Goal: Check status: Check status

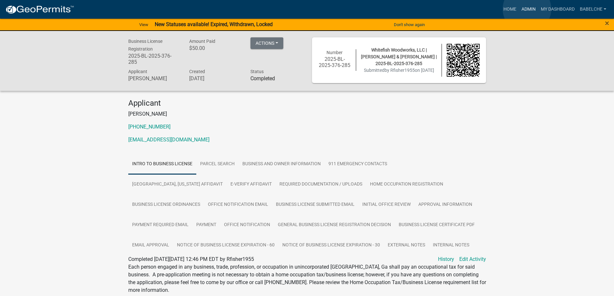
click at [527, 9] on link "Admin" at bounding box center [528, 9] width 19 height 12
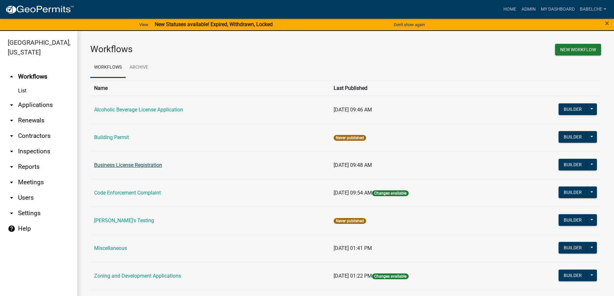
click at [148, 167] on link "Business License Registration" at bounding box center [128, 165] width 68 height 6
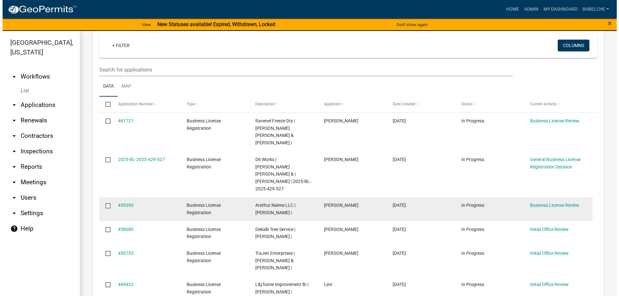
scroll to position [97, 0]
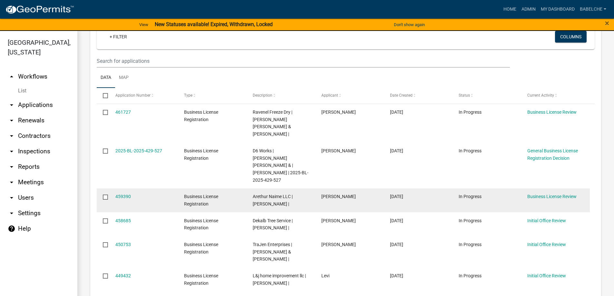
click at [127, 193] on div "459390" at bounding box center [143, 196] width 56 height 7
drag, startPoint x: 120, startPoint y: 186, endPoint x: 122, endPoint y: 182, distance: 4.1
click at [120, 193] on div "459390" at bounding box center [143, 196] width 56 height 7
click at [122, 194] on link "459390" at bounding box center [122, 196] width 15 height 5
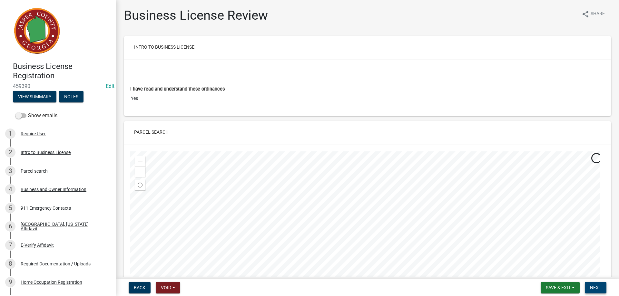
click at [597, 288] on span "Next" at bounding box center [595, 287] width 11 height 5
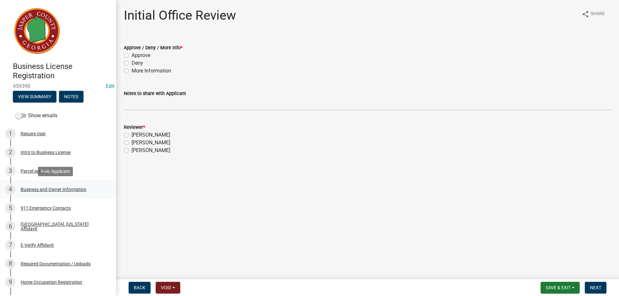
click at [33, 189] on div "Business and Owner Information" at bounding box center [54, 189] width 66 height 5
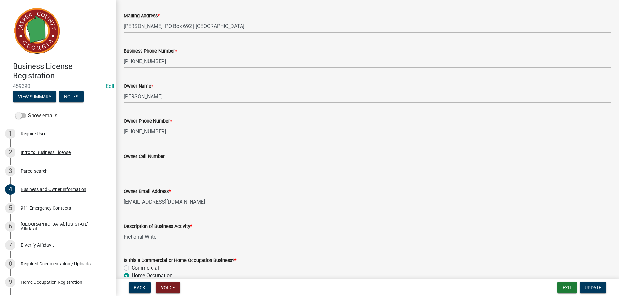
scroll to position [129, 0]
